Goal: Task Accomplishment & Management: Manage account settings

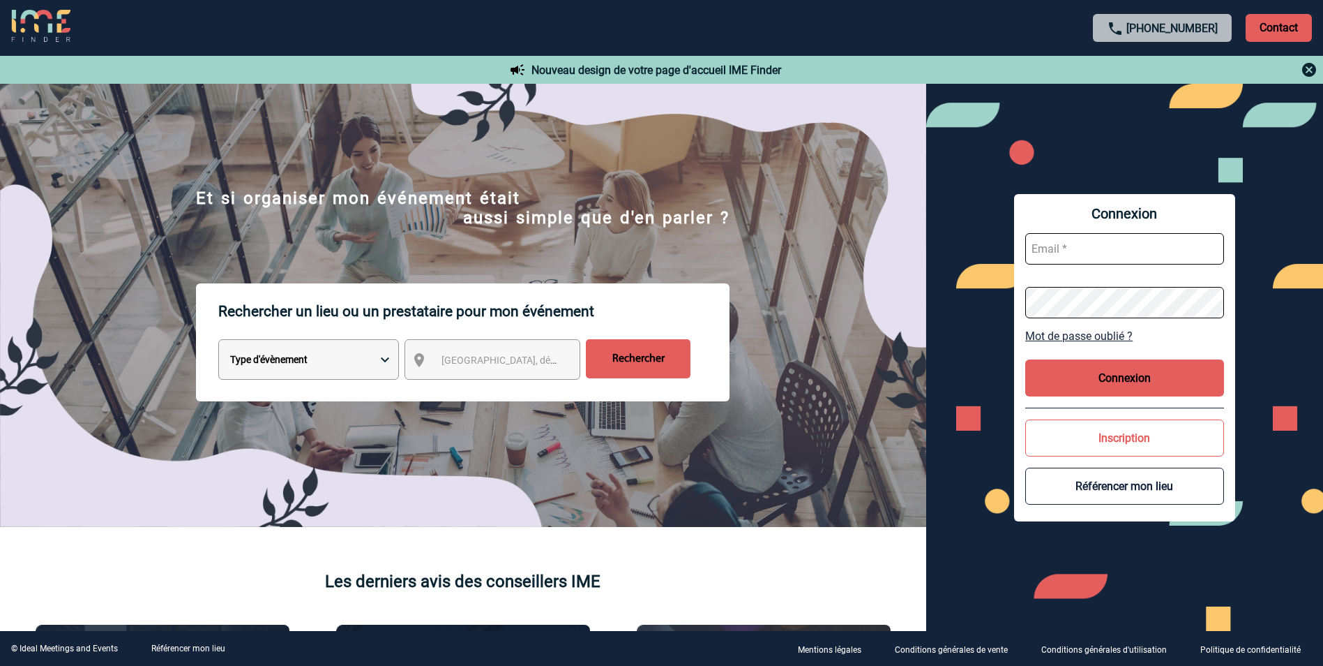
type input "mgerard@ime-groupe.com"
drag, startPoint x: 1169, startPoint y: 378, endPoint x: 1164, endPoint y: 373, distance: 7.4
click at [1167, 375] on button "Connexion" at bounding box center [1125, 377] width 199 height 37
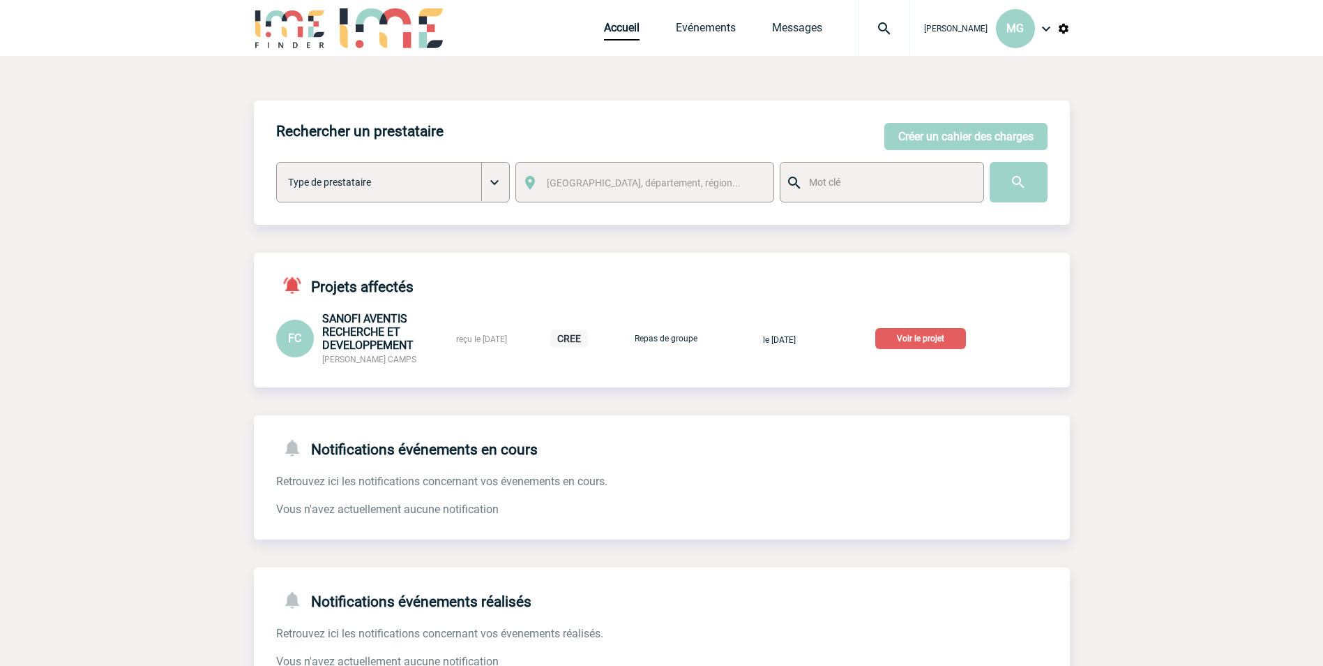
click at [895, 25] on img at bounding box center [885, 28] width 50 height 17
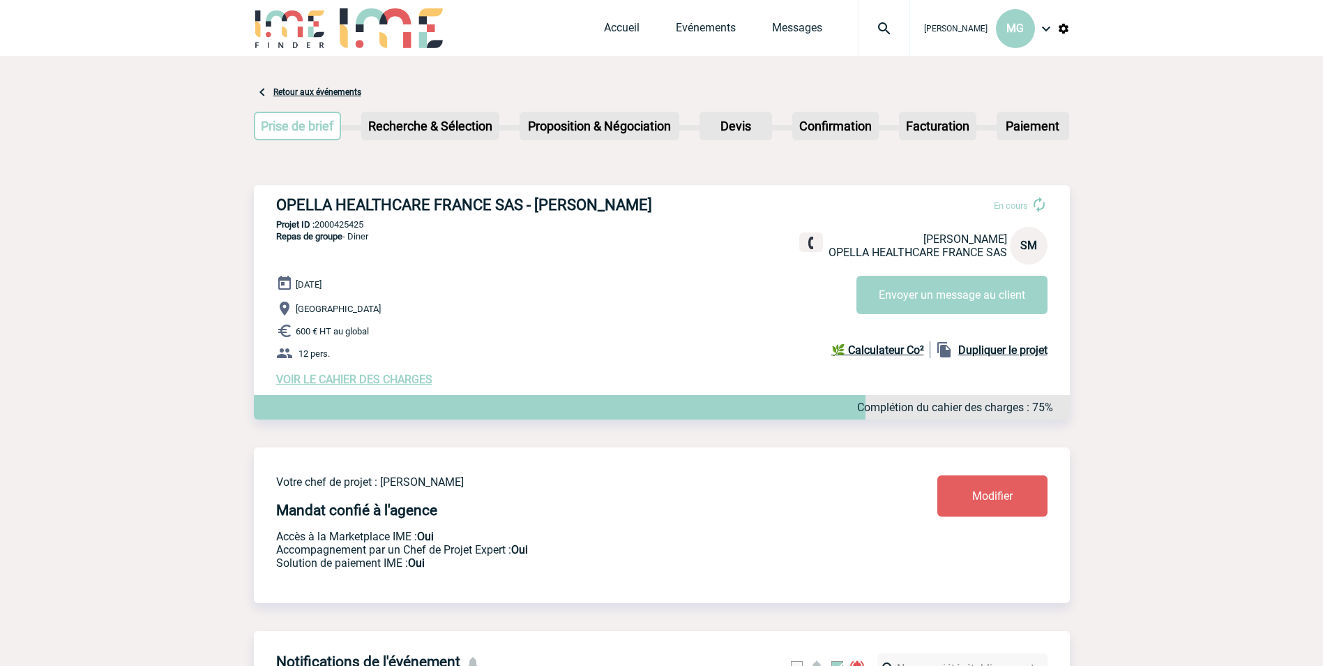
click at [970, 496] on link "Modifier" at bounding box center [993, 495] width 110 height 41
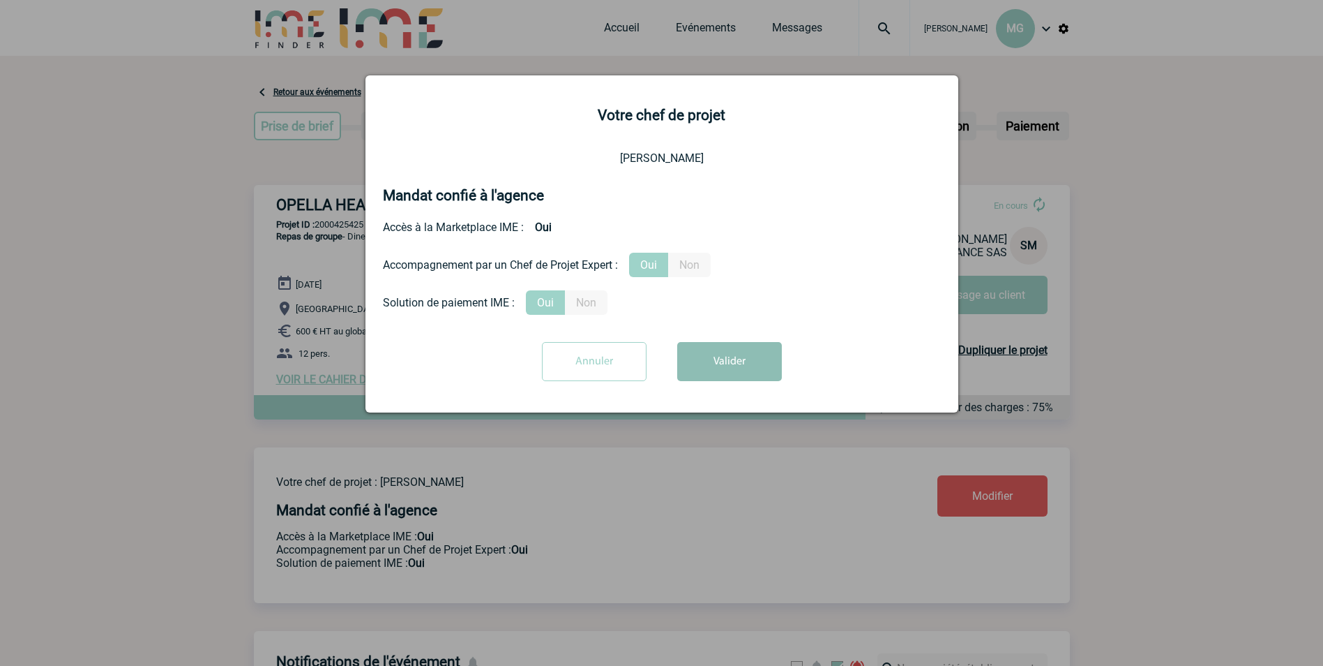
click at [765, 358] on button "Valider" at bounding box center [729, 361] width 105 height 39
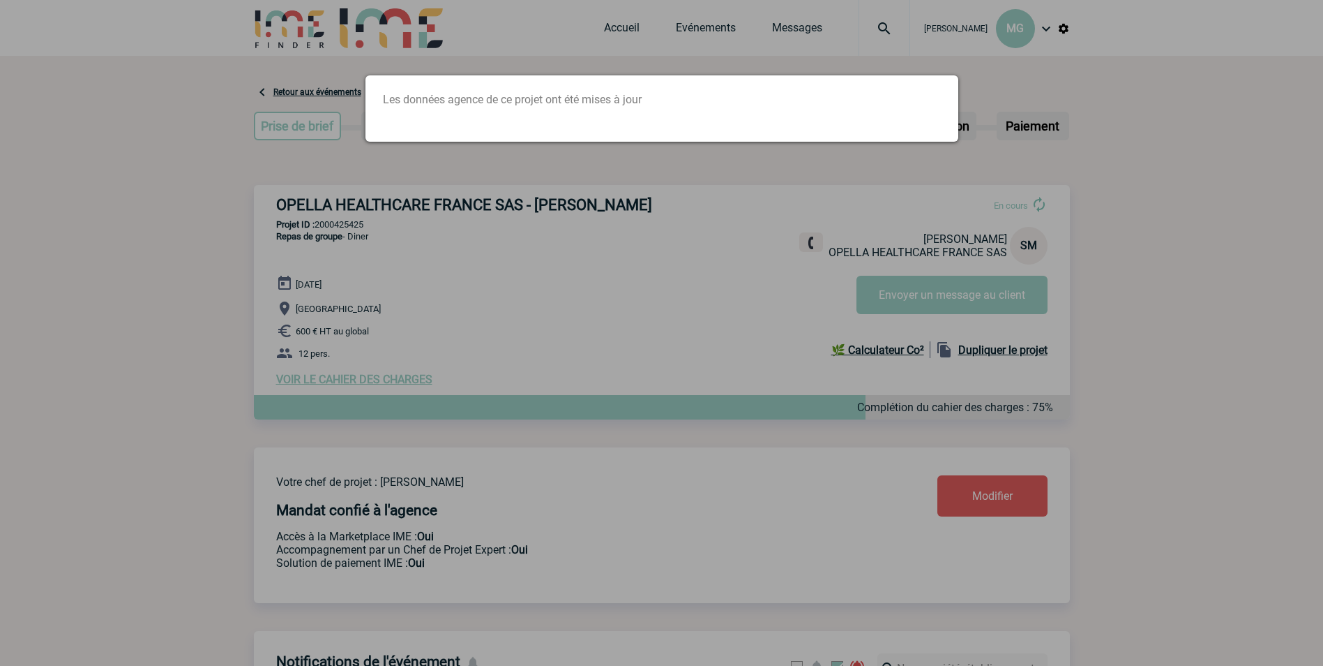
click at [807, 317] on div at bounding box center [661, 333] width 1323 height 666
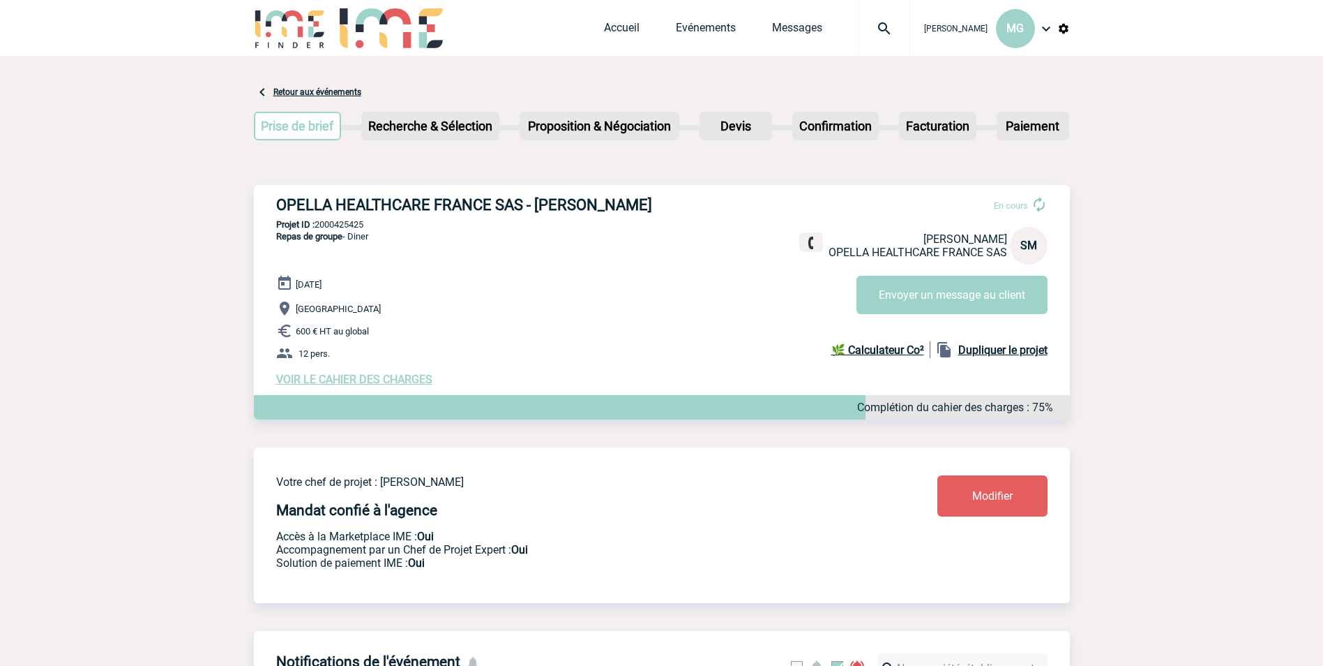
click at [382, 385] on span "VOIR LE CAHIER DES CHARGES" at bounding box center [354, 379] width 156 height 13
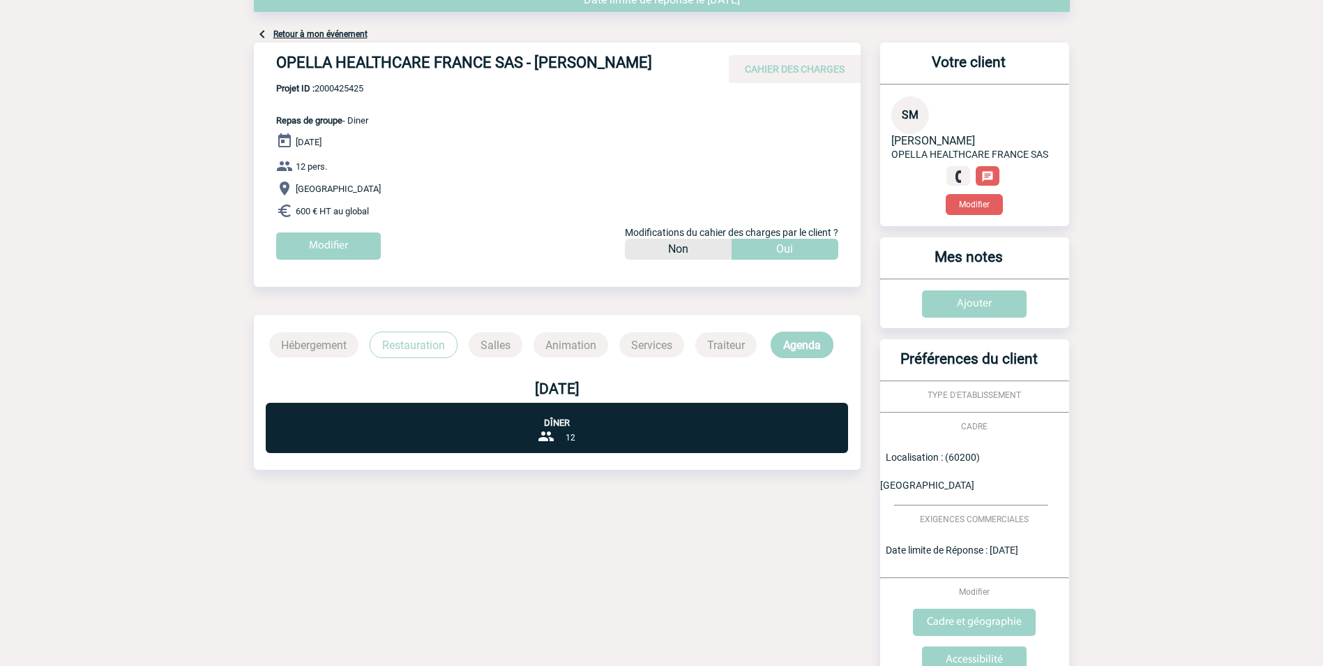
scroll to position [163, 0]
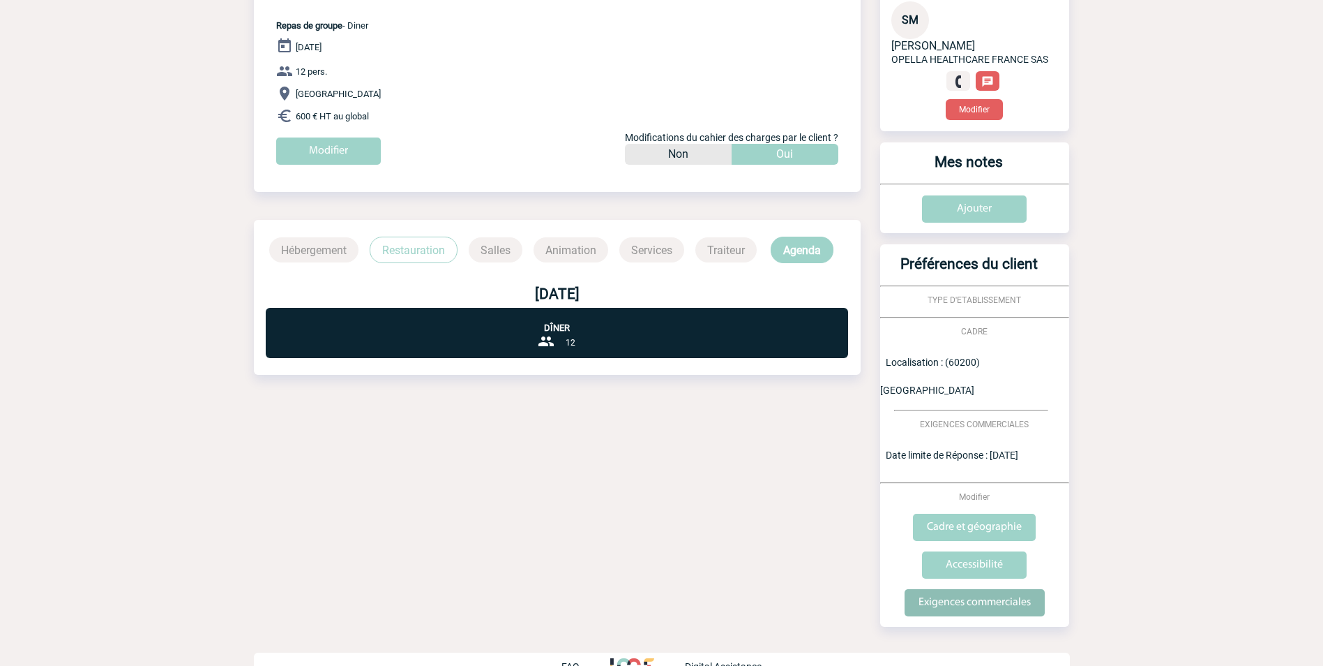
click at [983, 589] on input "Exigences commerciales" at bounding box center [975, 602] width 140 height 27
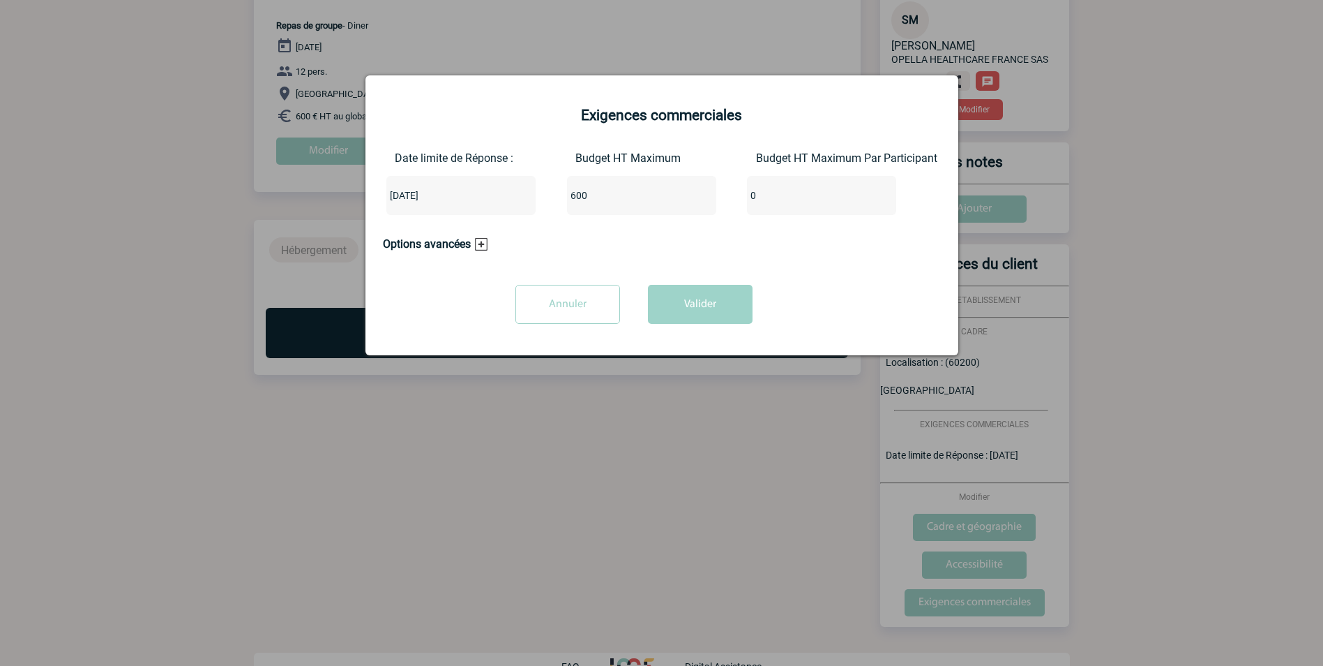
click at [616, 196] on input "600" at bounding box center [632, 195] width 131 height 18
click at [594, 194] on input "600" at bounding box center [632, 195] width 131 height 18
type input "6"
type input "456"
click at [695, 308] on button "Valider" at bounding box center [700, 304] width 105 height 39
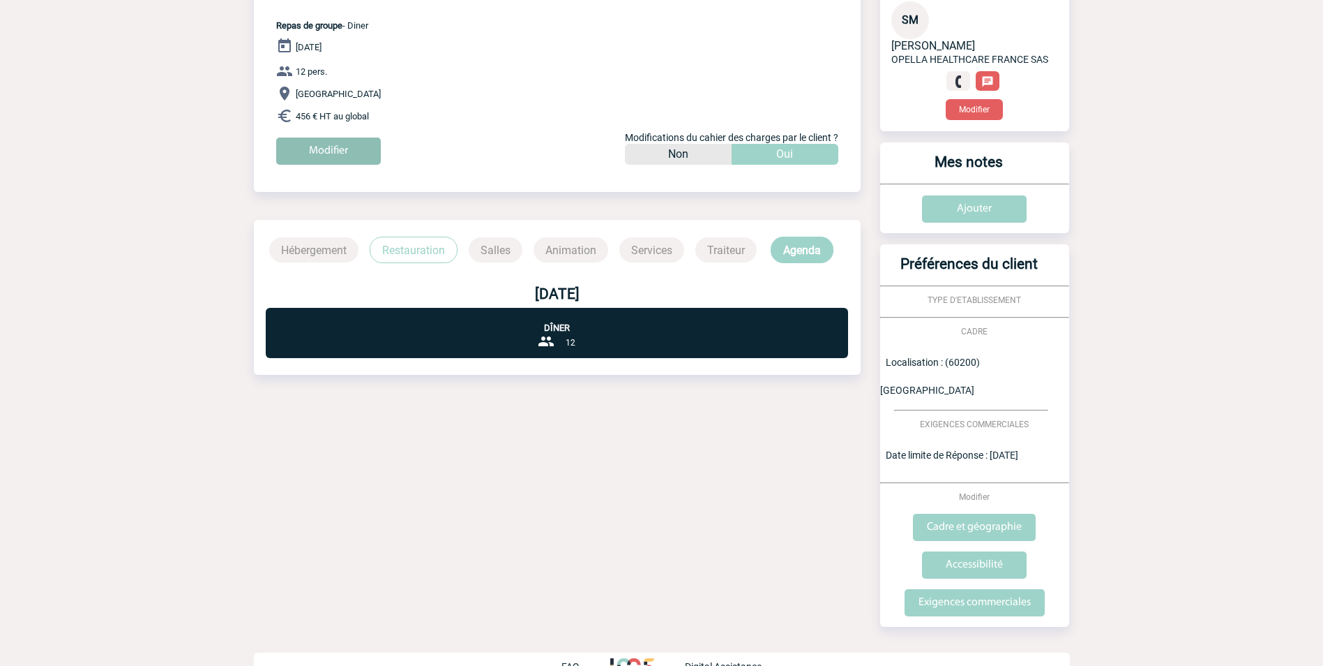
click at [330, 144] on input "Modifier" at bounding box center [328, 150] width 105 height 27
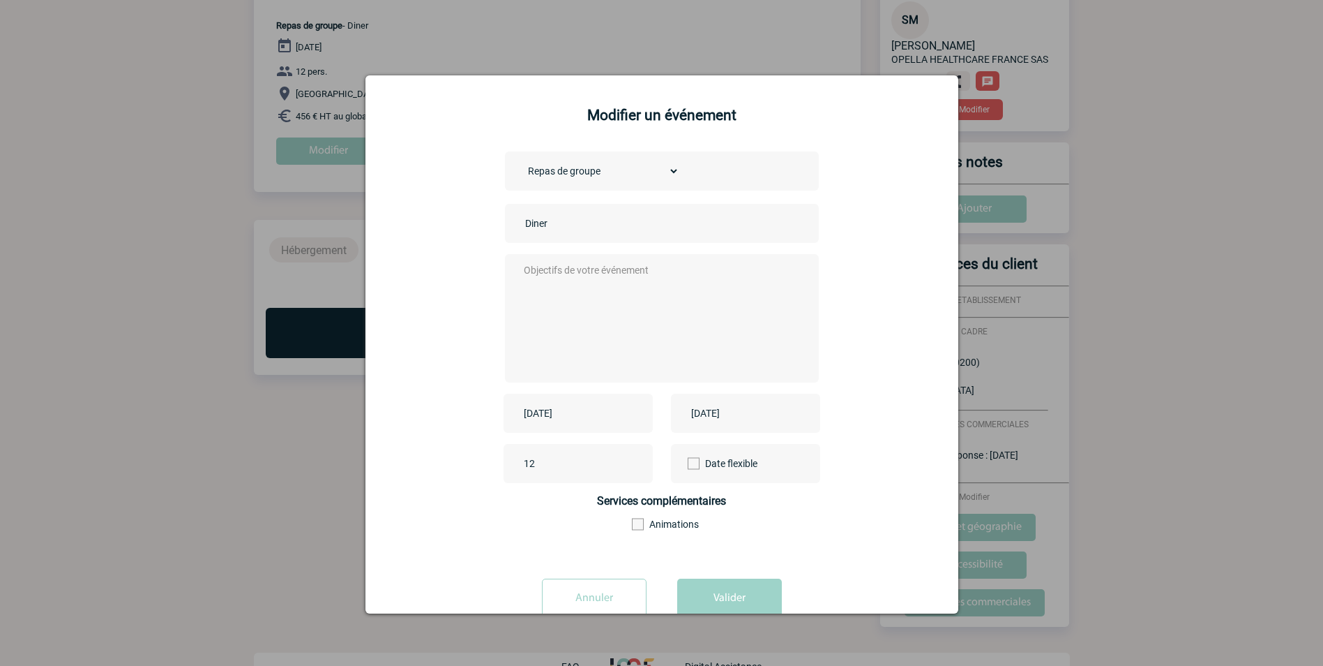
click at [599, 410] on input "2025-10-20" at bounding box center [568, 413] width 96 height 18
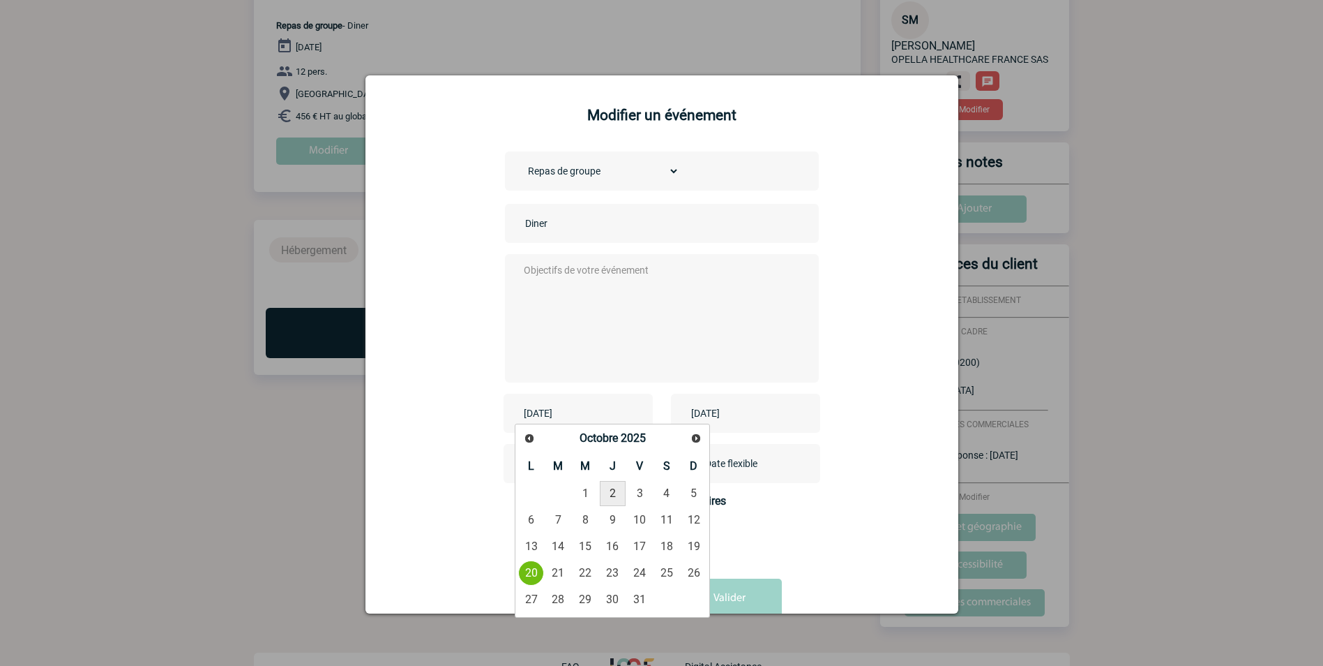
click at [618, 492] on link "2" at bounding box center [613, 493] width 26 height 25
type input "2025-10-02"
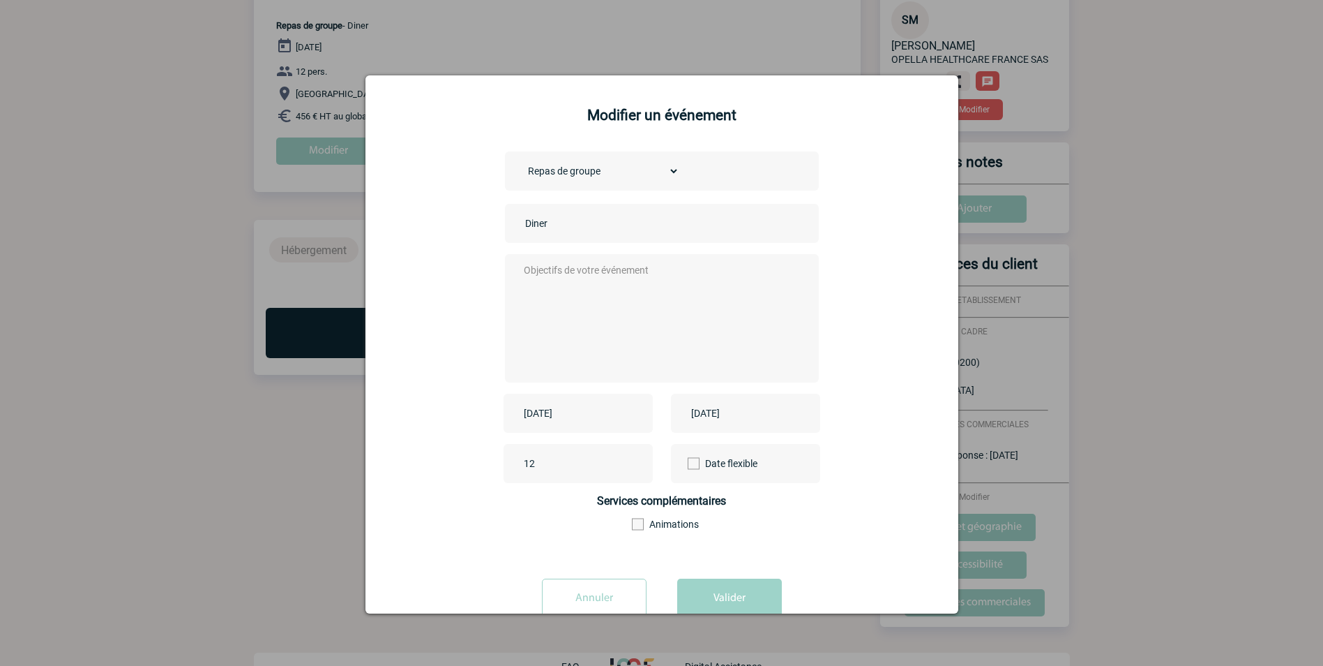
click at [760, 419] on input "2025-10-20" at bounding box center [736, 413] width 96 height 18
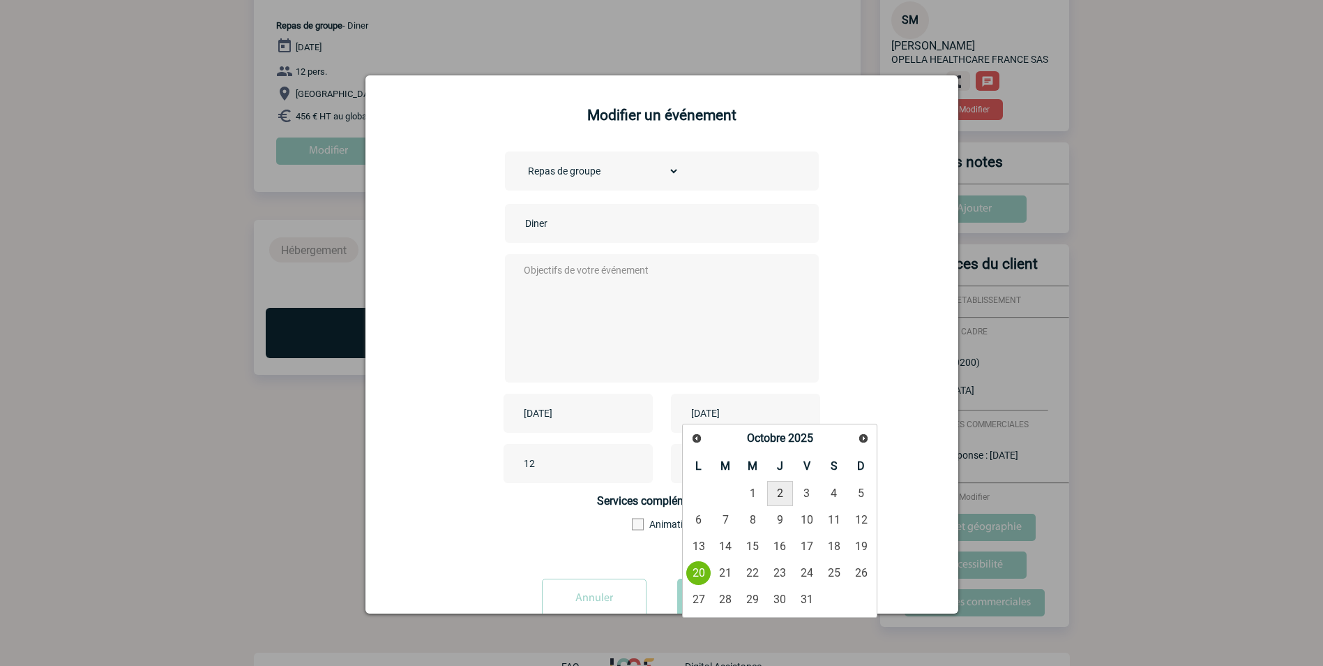
click at [783, 491] on link "2" at bounding box center [780, 493] width 26 height 25
type input "2025-10-02"
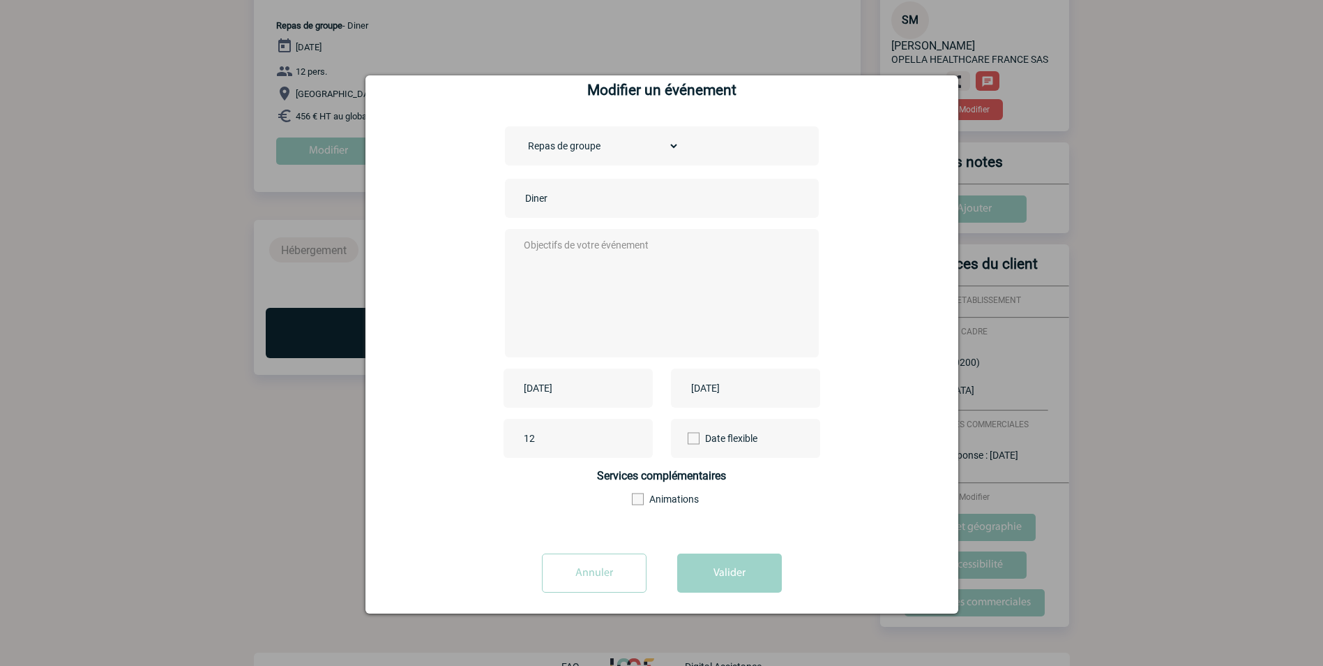
scroll to position [37, 0]
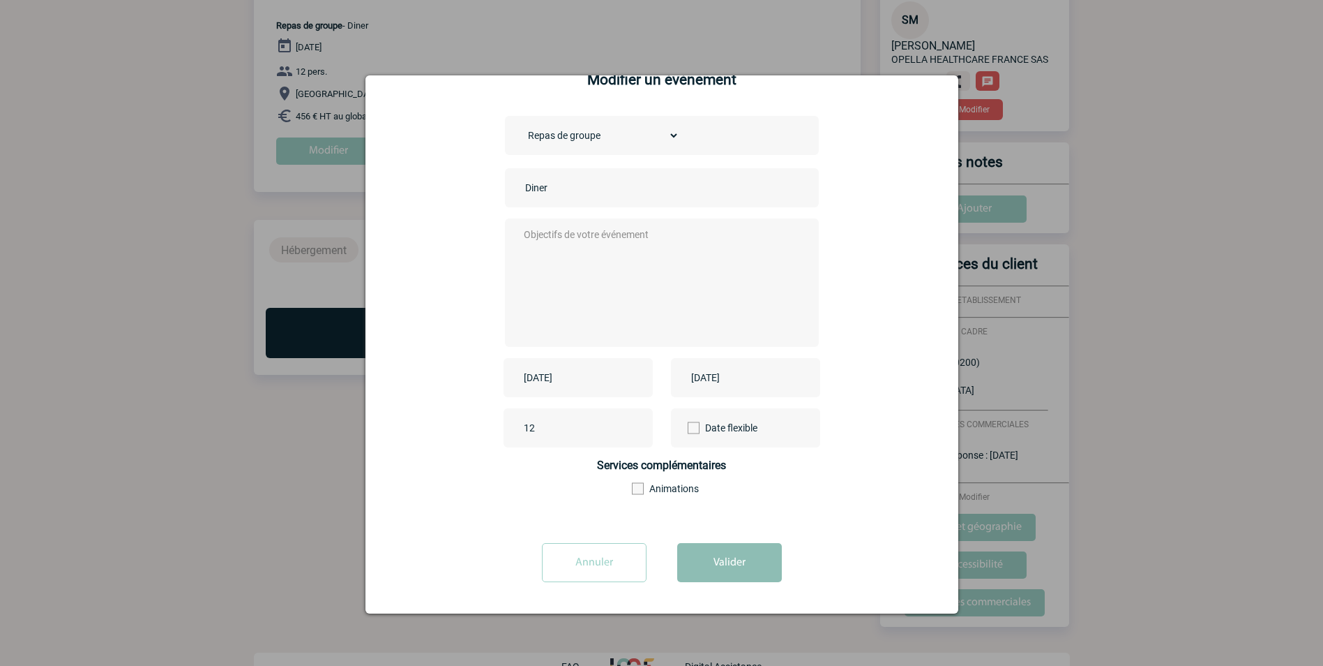
click at [751, 559] on button "Valider" at bounding box center [729, 562] width 105 height 39
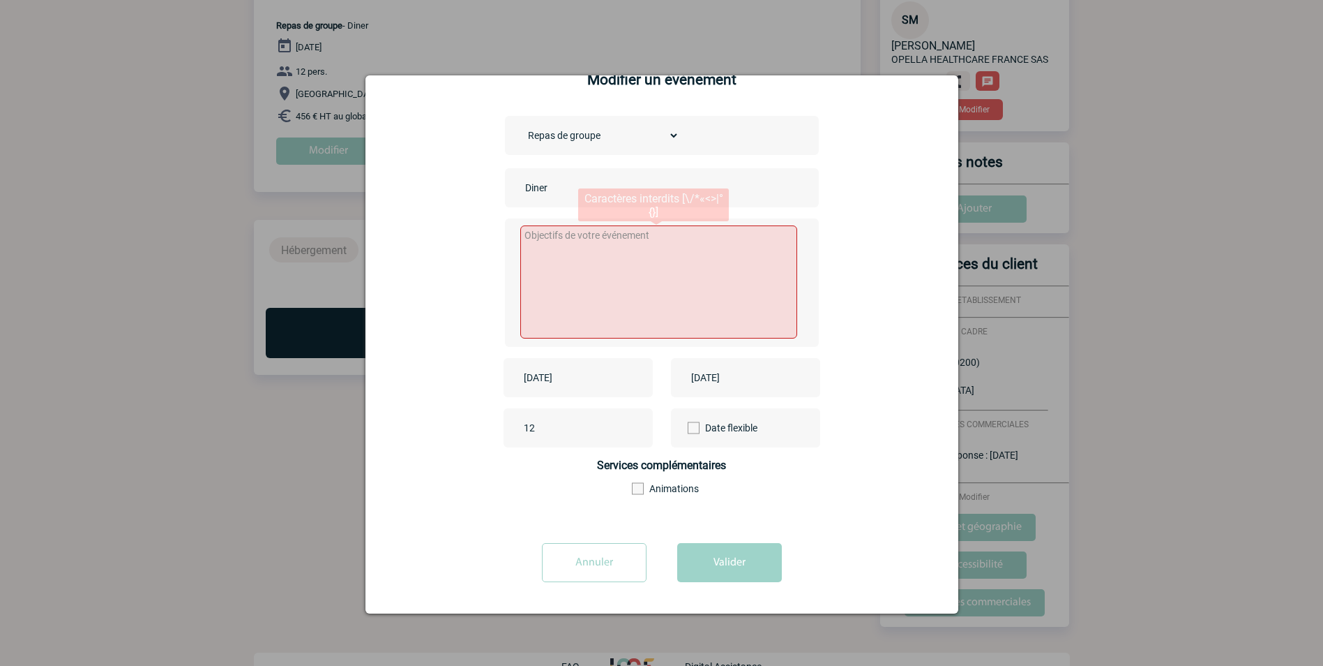
click at [603, 271] on textarea at bounding box center [658, 281] width 277 height 113
click at [687, 262] on textarea at bounding box center [658, 281] width 277 height 113
paste textarea "remercier les collaborateurs, moment de convivialité"
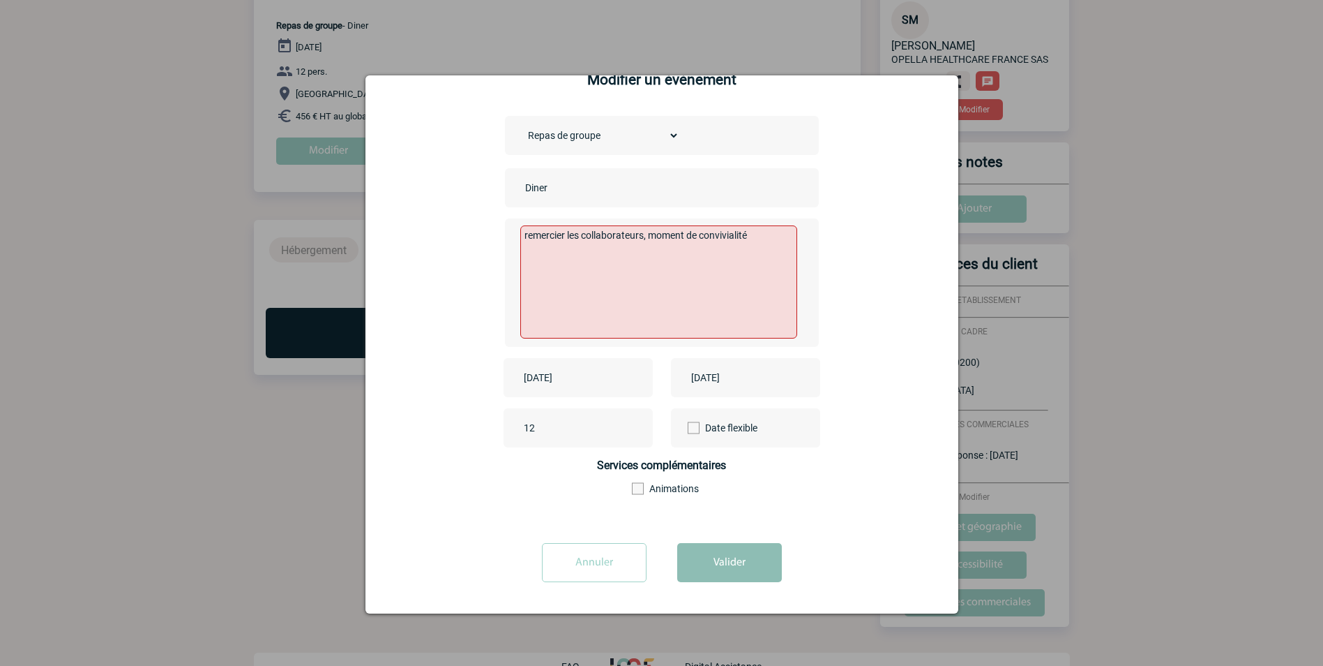
type textarea "remercier les collaborateurs, moment de convivialité"
click at [700, 560] on button "Valider" at bounding box center [729, 562] width 105 height 39
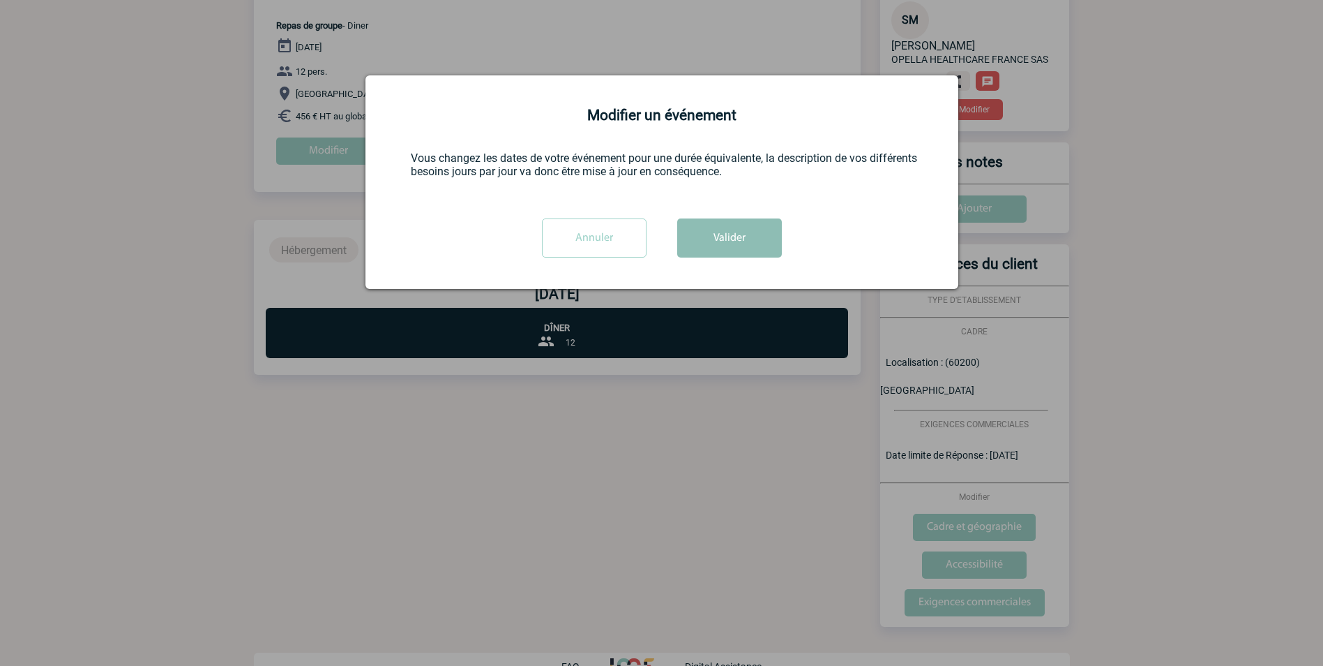
click at [735, 229] on button "Valider" at bounding box center [729, 237] width 105 height 39
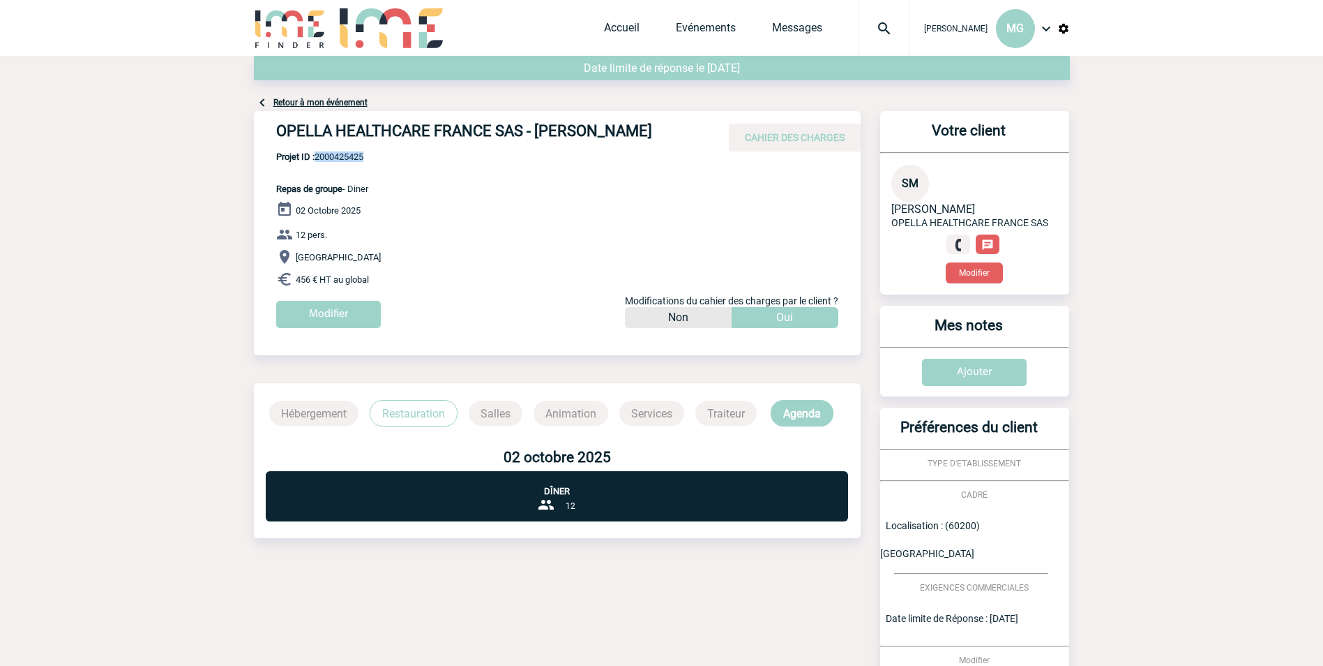
drag, startPoint x: 317, startPoint y: 160, endPoint x: 365, endPoint y: 163, distance: 47.5
click at [365, 163] on p "Projet ID : 2000425425 Repas de groupe - Diner" at bounding box center [311, 172] width 114 height 43
copy span "2000425425"
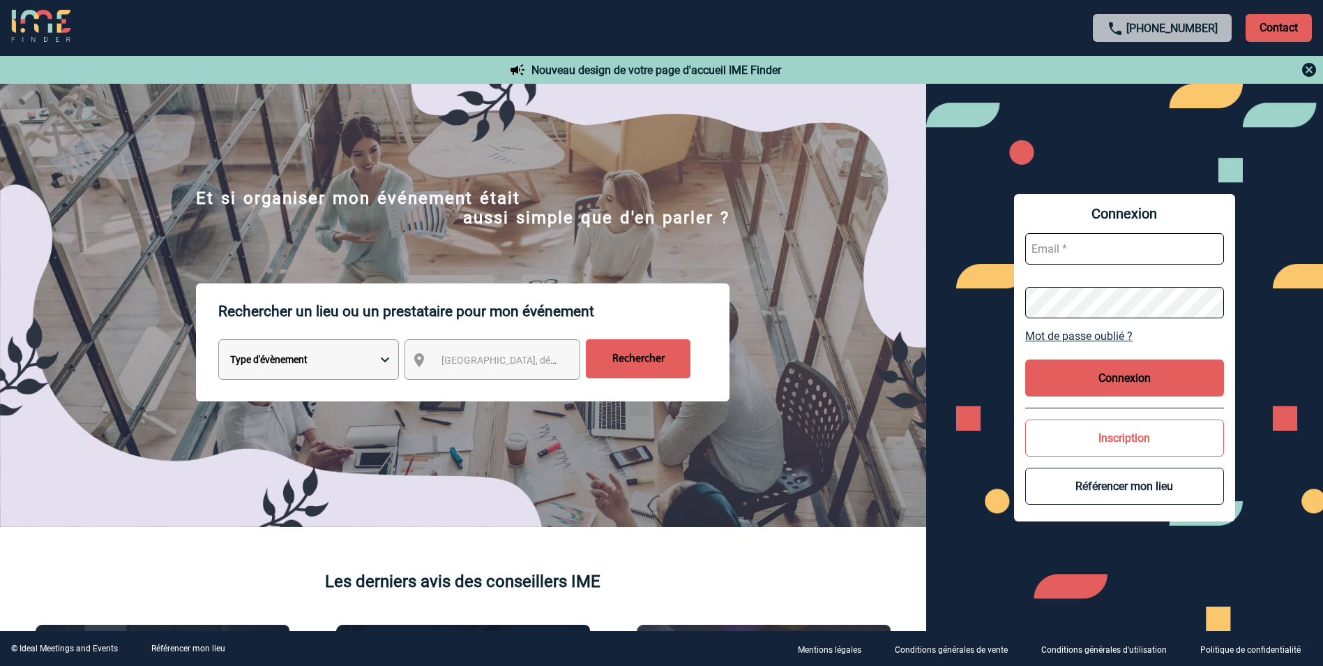
type input "mgerard@ime-groupe.com"
click at [1090, 391] on button "Connexion" at bounding box center [1125, 377] width 199 height 37
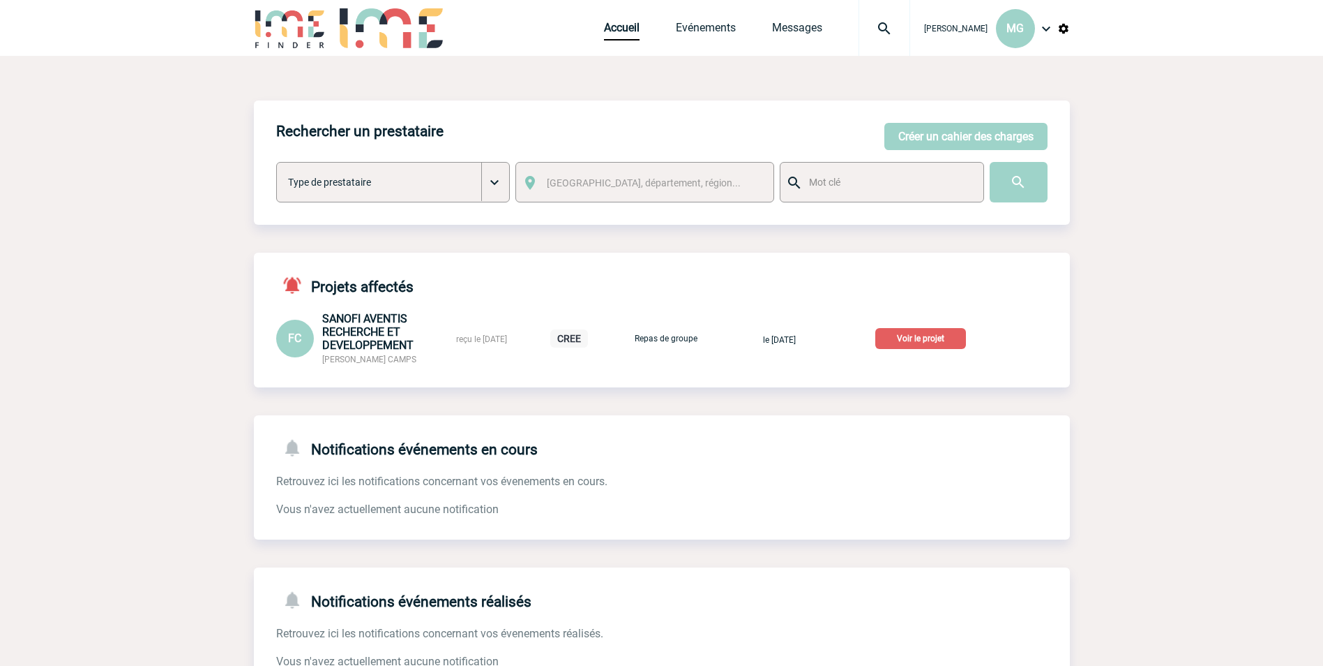
click at [885, 33] on img at bounding box center [885, 28] width 50 height 17
click at [765, 107] on input "search" at bounding box center [822, 107] width 192 height 20
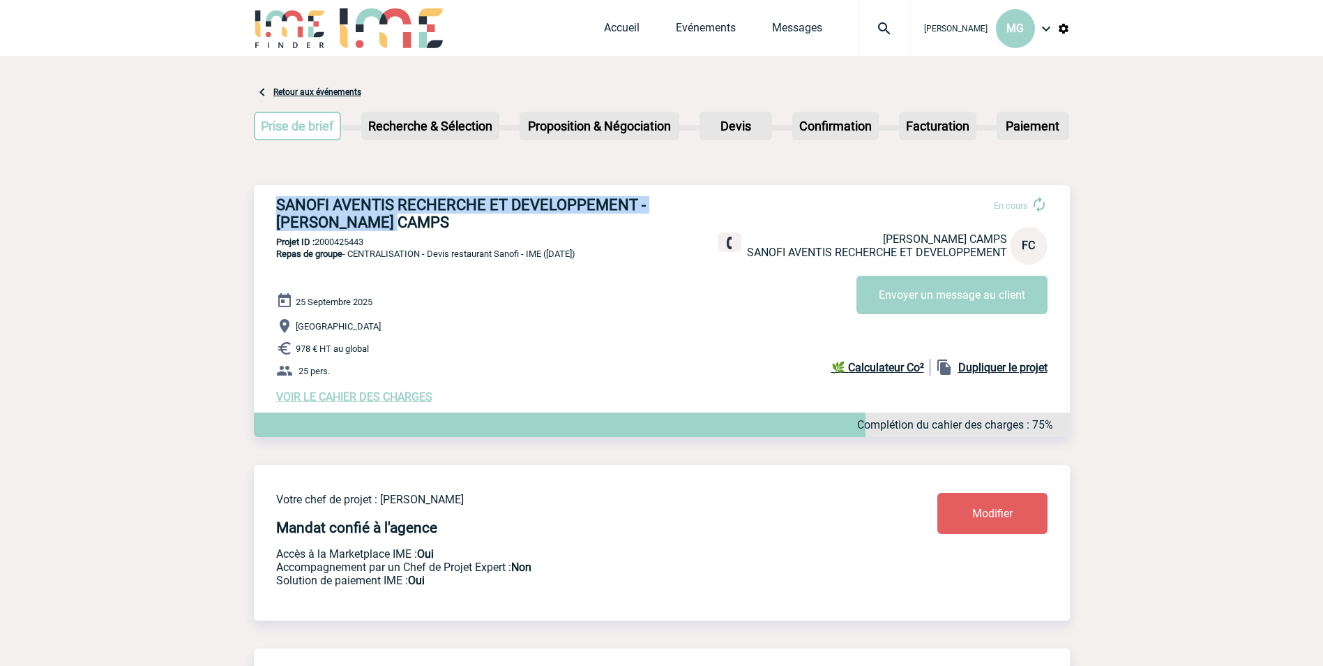
drag, startPoint x: 277, startPoint y: 207, endPoint x: 398, endPoint y: 230, distance: 123.4
click at [398, 230] on h3 "SANOFI AVENTIS RECHERCHE ET DEVELOPPEMENT - [PERSON_NAME] CAMPS" at bounding box center [485, 213] width 419 height 35
copy h3 "SANOFI AVENTIS RECHERCHE ET DEVELOPPEMENT - [PERSON_NAME] CAMPS"
drag, startPoint x: 371, startPoint y: 244, endPoint x: 319, endPoint y: 242, distance: 52.4
click at [319, 242] on p "Projet ID : 2000425443" at bounding box center [662, 242] width 816 height 10
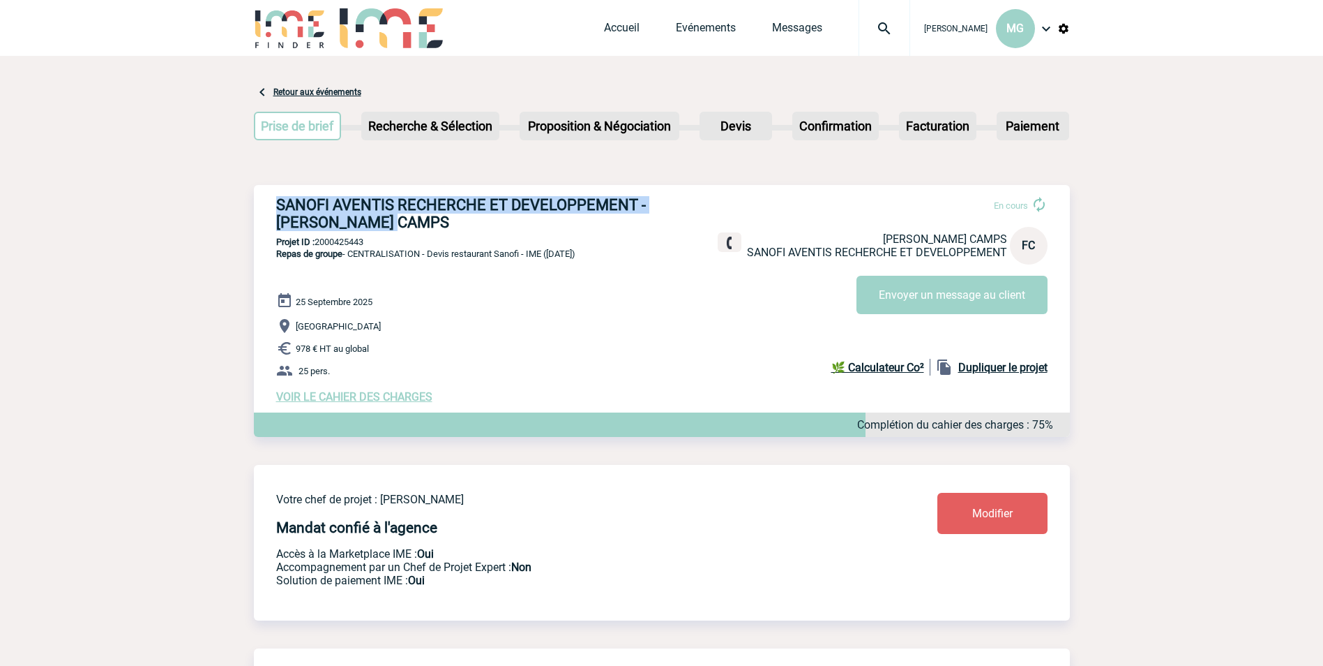
copy p "2000425443"
